Goal: Task Accomplishment & Management: Manage account settings

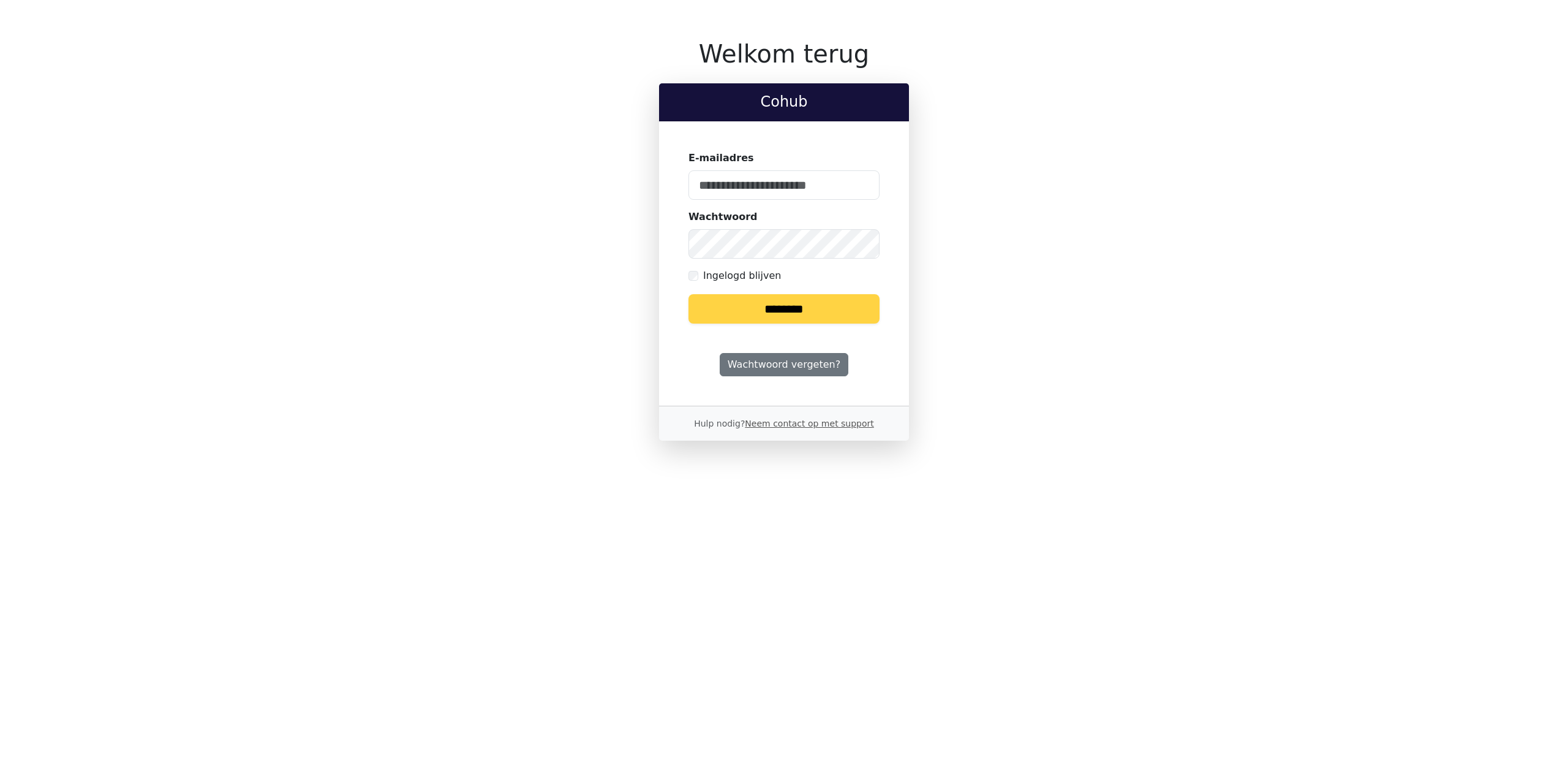
type input "**********"
click at [719, 278] on label "Ingelogd blijven" at bounding box center [742, 275] width 78 height 15
click at [729, 302] on input "********" at bounding box center [784, 309] width 191 height 29
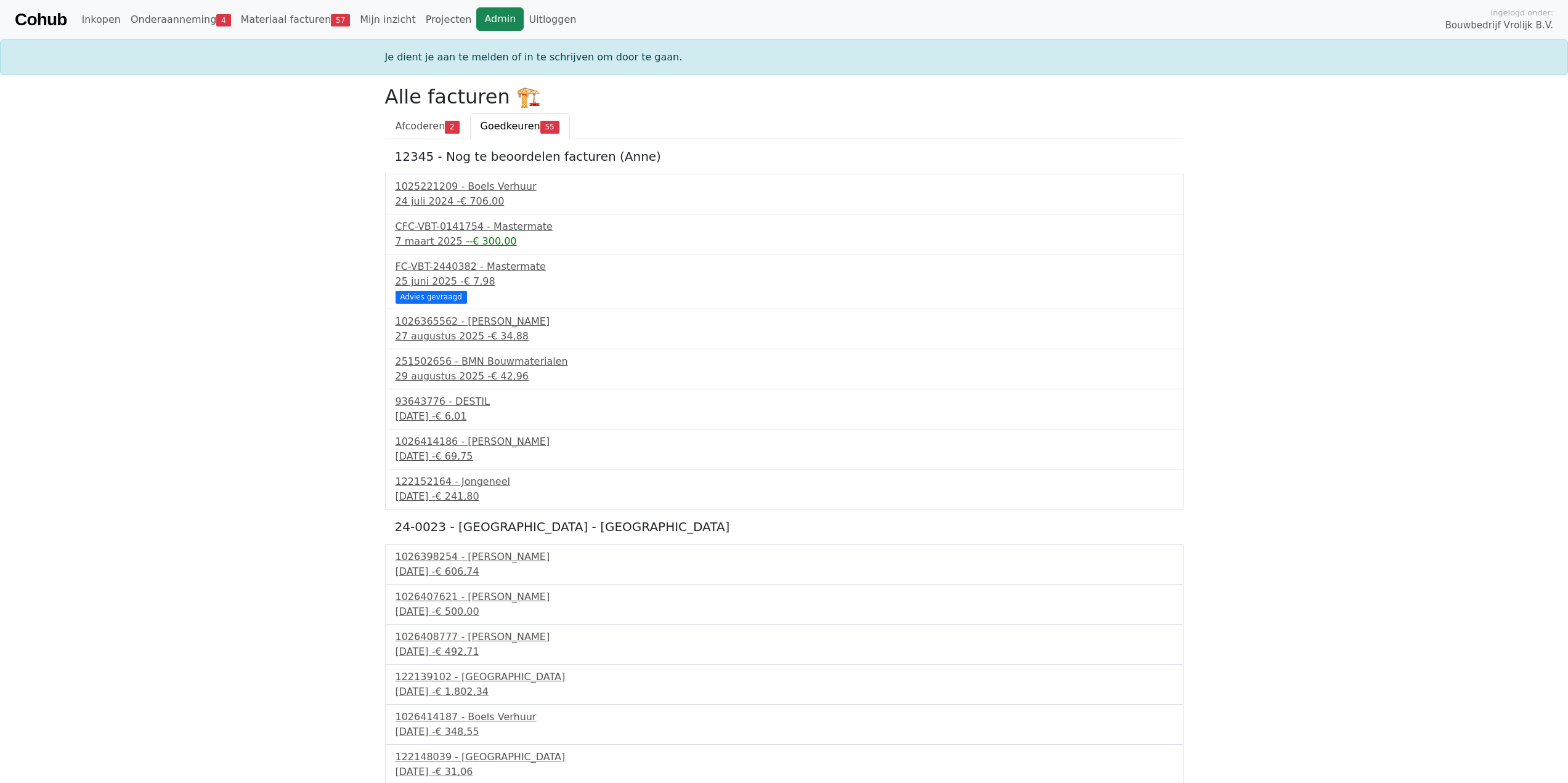
click at [476, 14] on link "Admin" at bounding box center [500, 19] width 47 height 24
